Goal: Check status: Check status

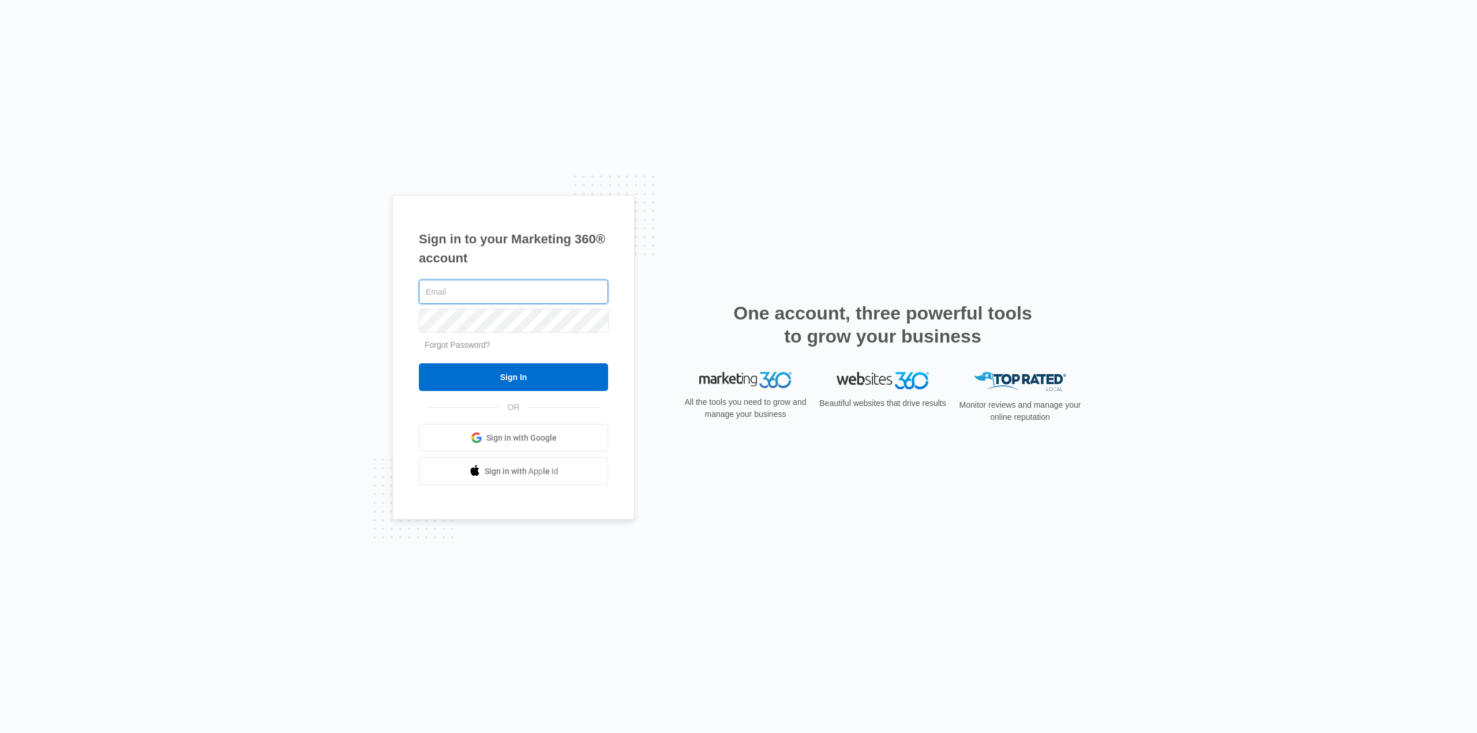
type input "[PERSON_NAME][EMAIL_ADDRESS][DOMAIN_NAME]"
click at [517, 376] on input "Sign In" at bounding box center [513, 377] width 189 height 28
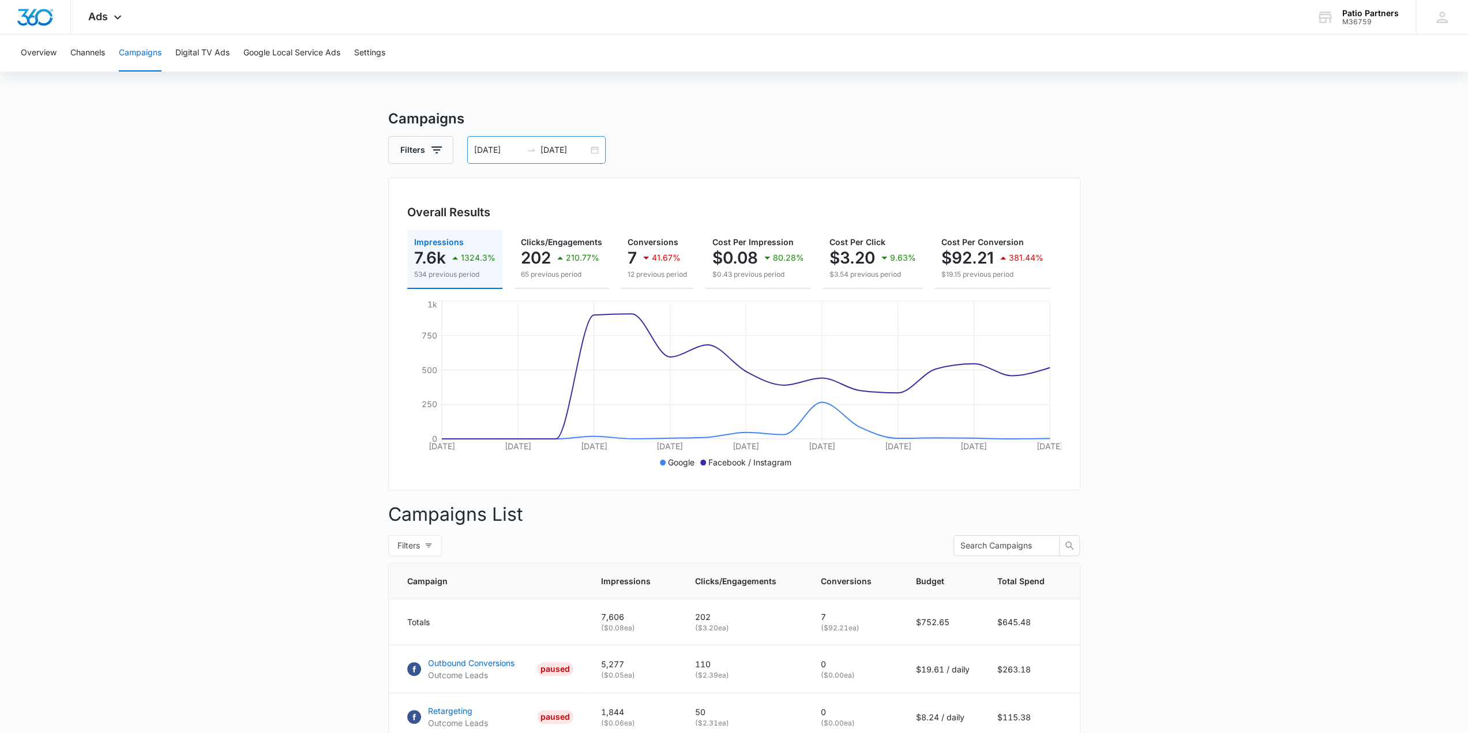
click at [578, 141] on div "[DATE] [DATE]" at bounding box center [536, 150] width 138 height 28
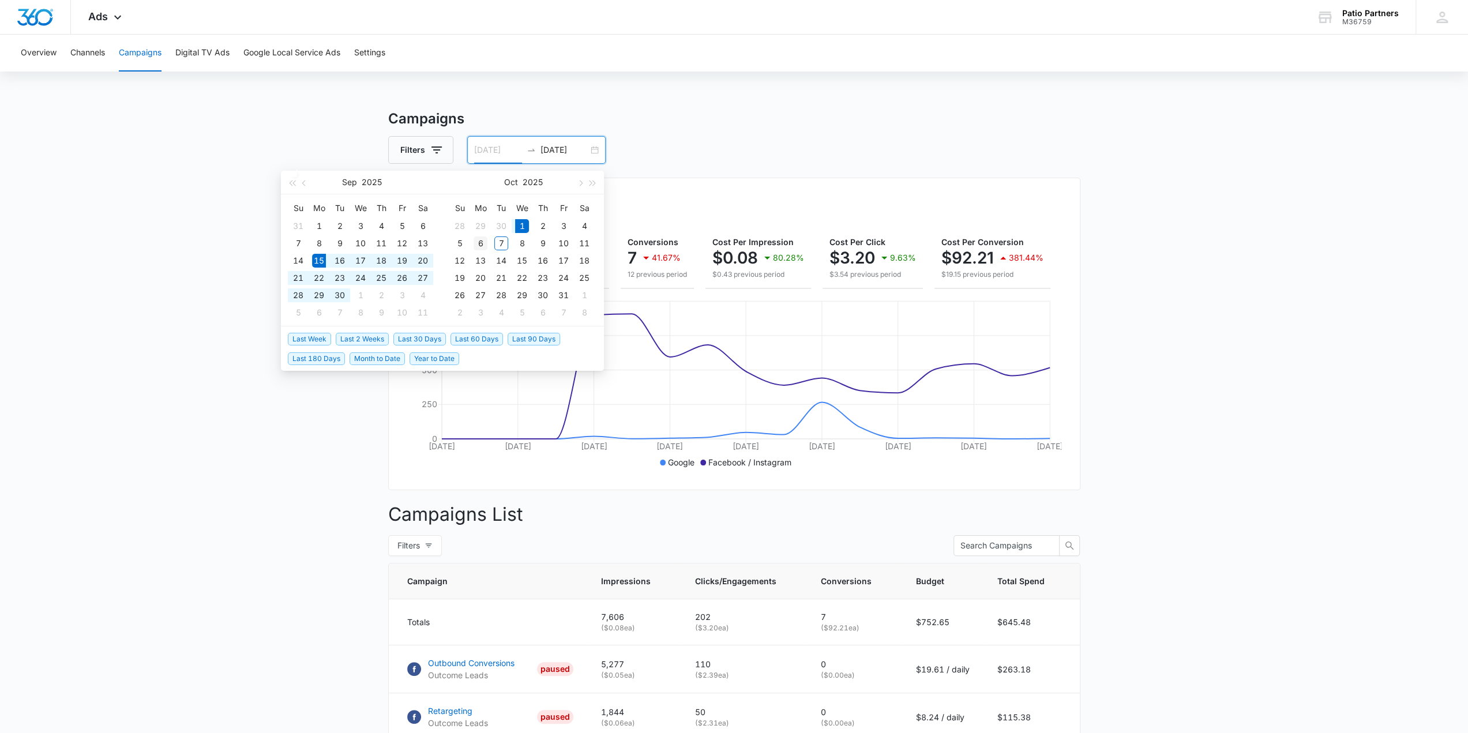
type input "[DATE]"
click at [472, 245] on td "6" at bounding box center [480, 243] width 21 height 17
type input "[DATE]"
click at [477, 231] on table "Su Mo Tu We Th Fr Sa 28 29 30 1 2 3 4 5 6 7 8 9 10 11 12 13 14 15 16 17 18 19 2…" at bounding box center [521, 260] width 145 height 122
click at [483, 151] on input "[DATE]" at bounding box center [498, 150] width 48 height 13
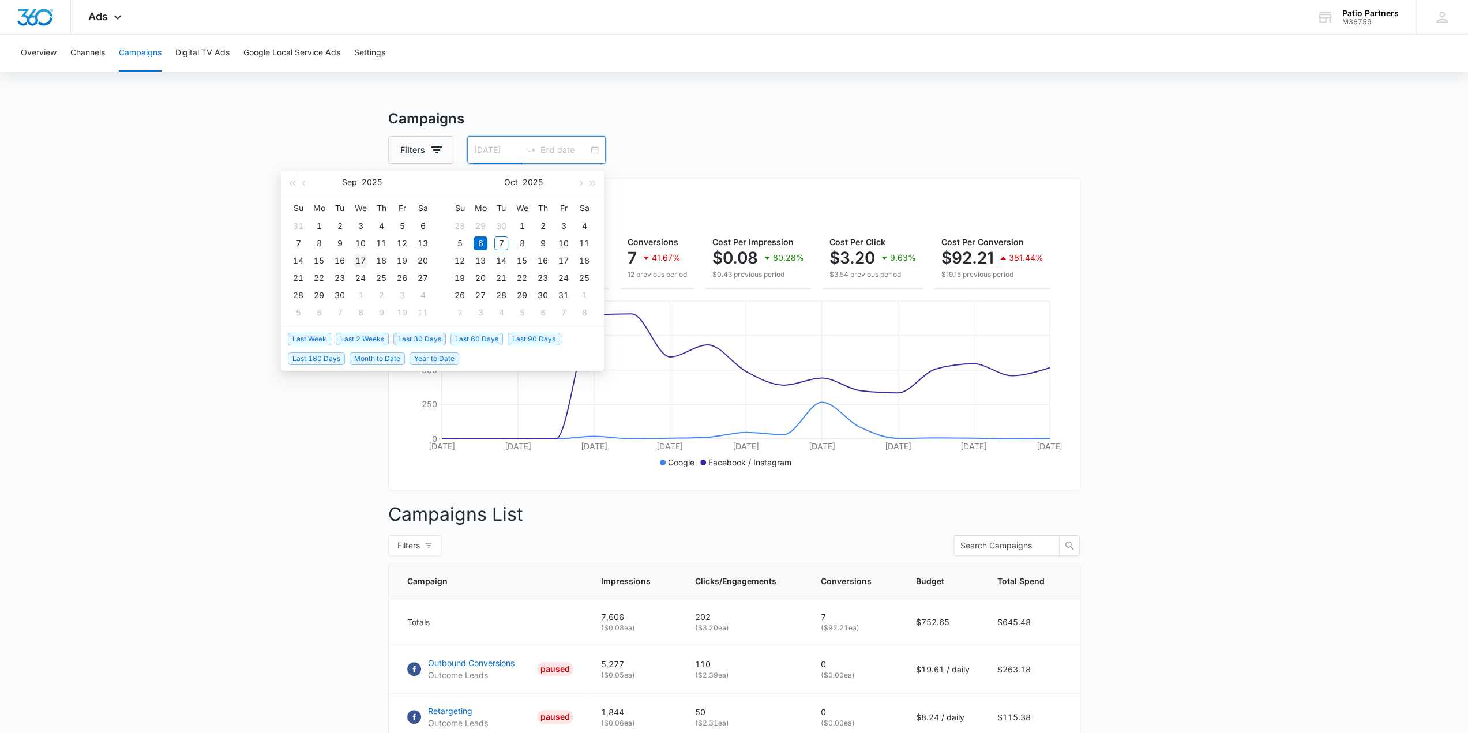
type input "[DATE]"
click at [362, 258] on div "17" at bounding box center [361, 261] width 14 height 14
type input "[DATE]"
click at [486, 238] on div "6" at bounding box center [481, 244] width 14 height 14
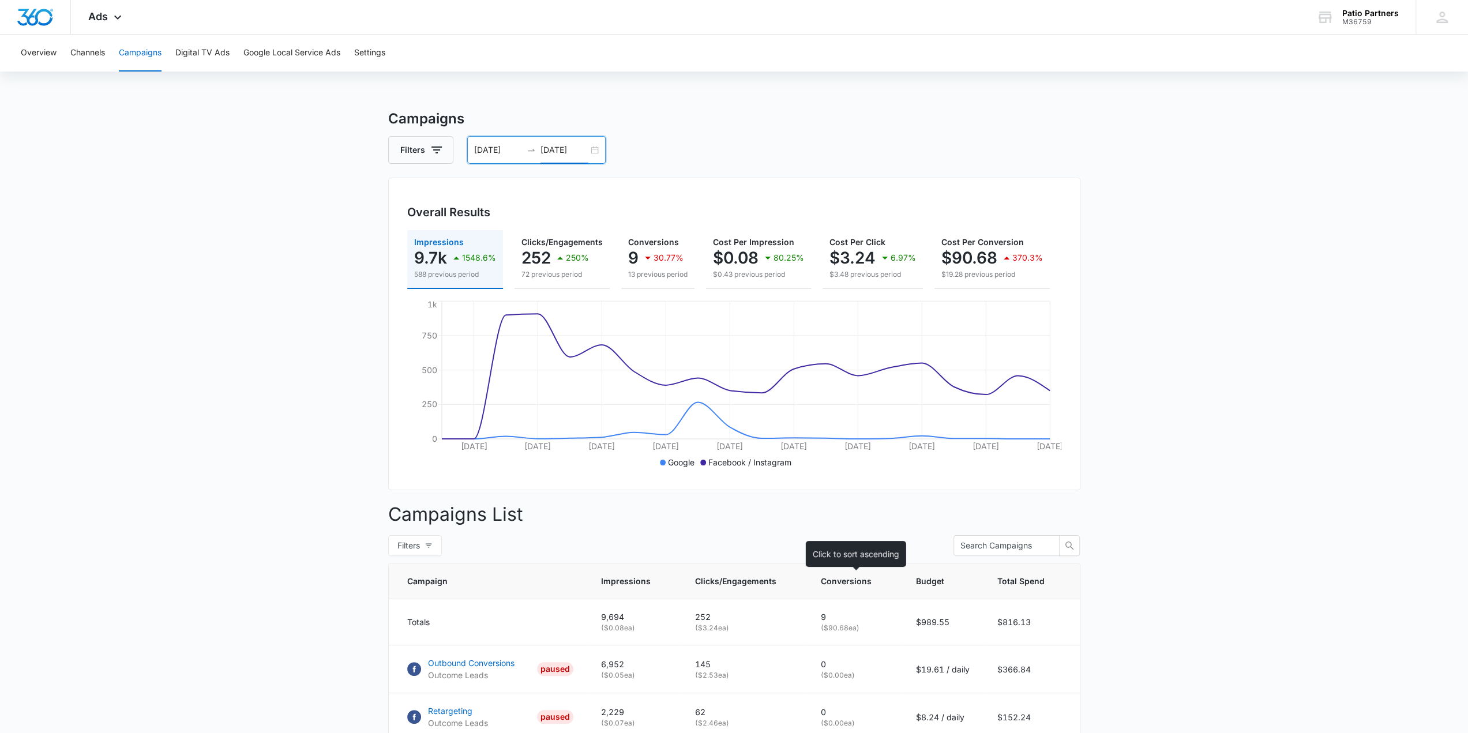
scroll to position [144, 0]
